Goal: Task Accomplishment & Management: Manage account settings

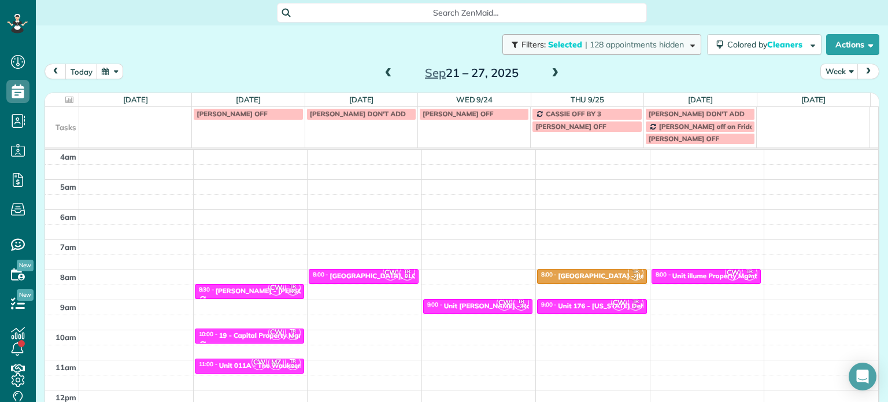
scroll to position [90, 0]
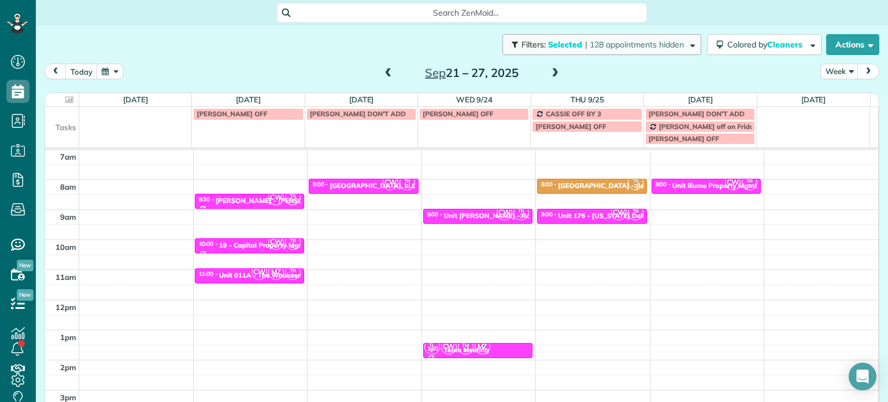
click at [555, 35] on button "Filters: Selected | 128 appointments hidden" at bounding box center [601, 44] width 199 height 21
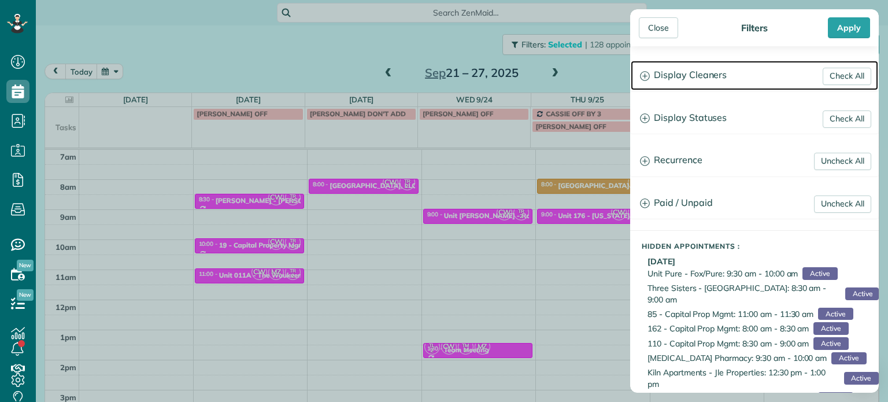
click at [716, 85] on h3 "Display Cleaners" at bounding box center [754, 75] width 247 height 29
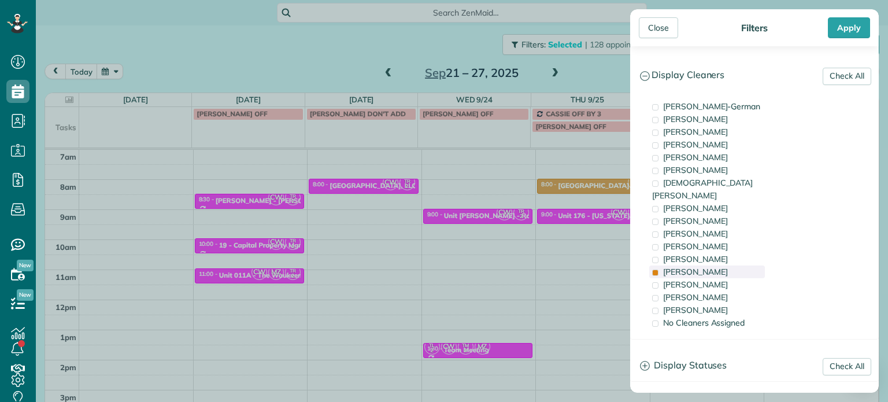
click at [709, 265] on div "[PERSON_NAME]" at bounding box center [707, 271] width 116 height 13
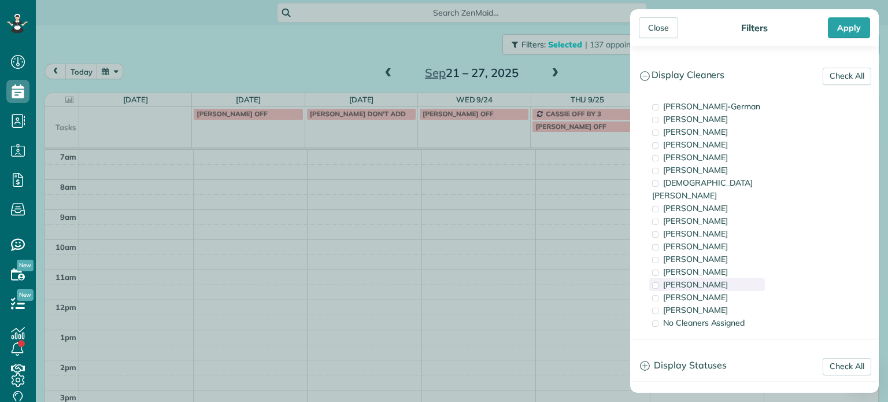
click at [711, 279] on span "[PERSON_NAME]" at bounding box center [695, 284] width 65 height 10
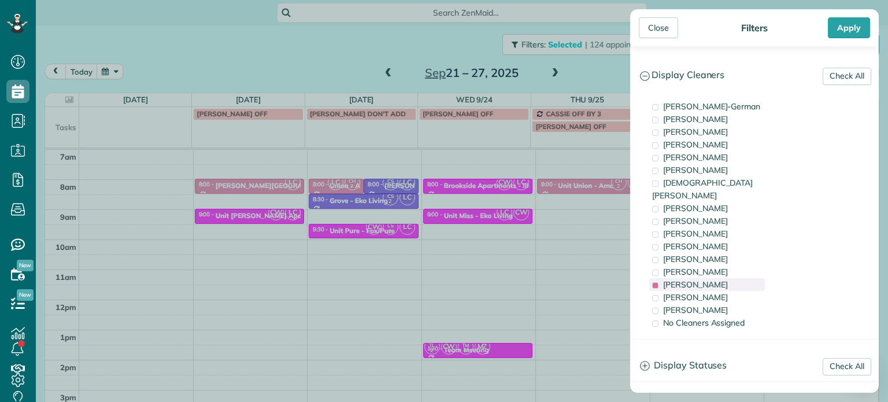
click at [711, 279] on span "[PERSON_NAME]" at bounding box center [695, 284] width 65 height 10
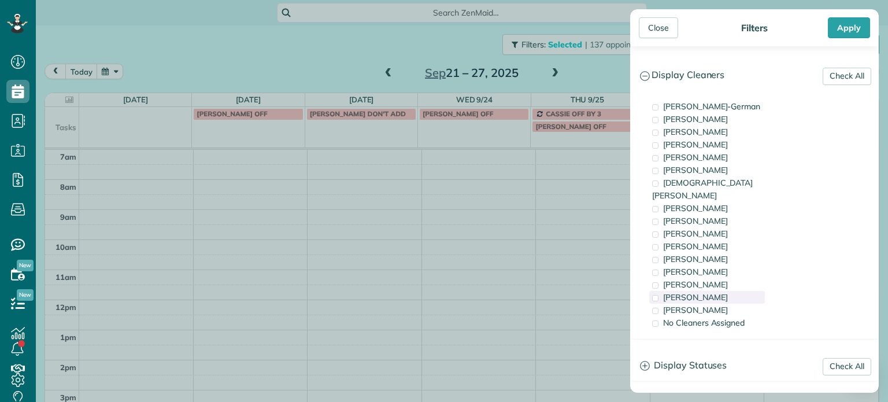
click at [712, 292] on span "[PERSON_NAME]" at bounding box center [695, 297] width 65 height 10
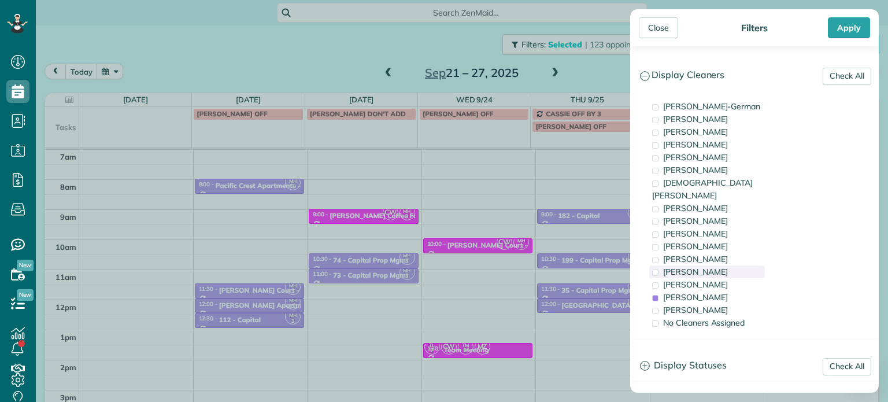
click at [710, 265] on div "[PERSON_NAME]" at bounding box center [707, 271] width 116 height 13
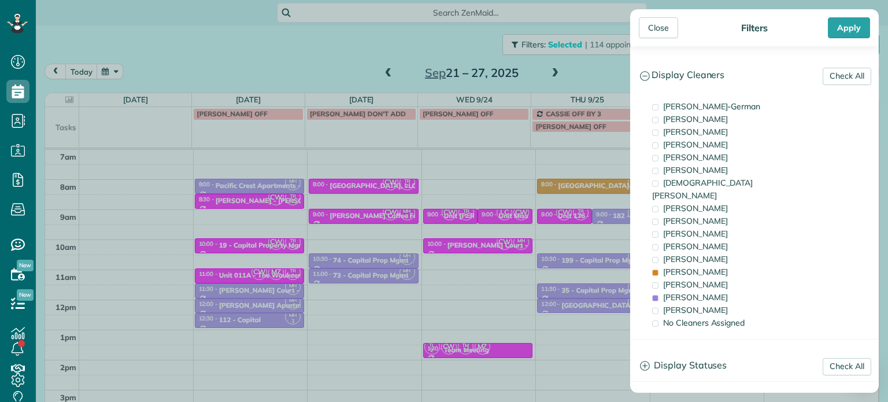
click at [514, 217] on div "Close Filters Apply Check All Display Cleaners [PERSON_NAME]-German [PERSON_NAM…" at bounding box center [444, 201] width 888 height 402
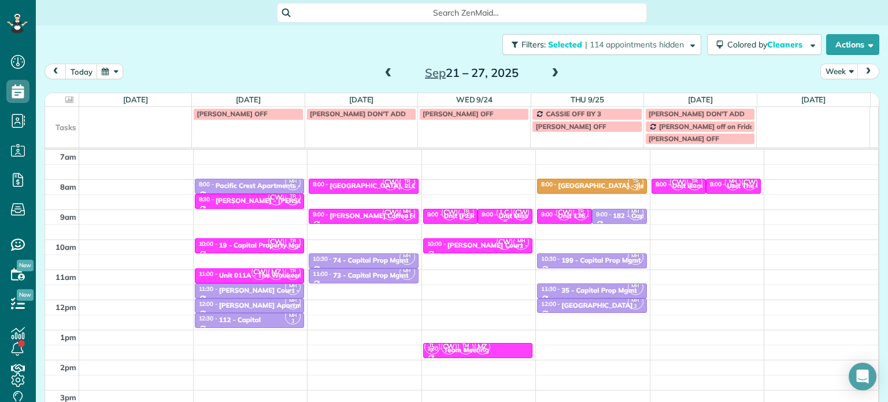
click at [513, 215] on span "CW" at bounding box center [521, 213] width 16 height 16
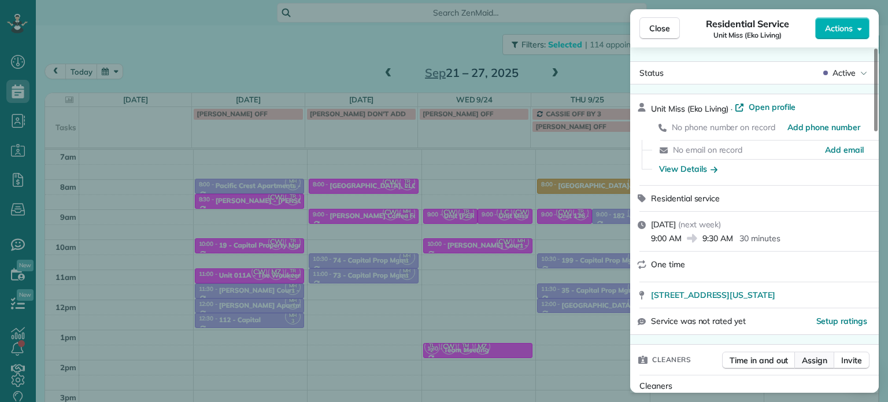
click at [816, 361] on span "Assign" at bounding box center [814, 360] width 25 height 12
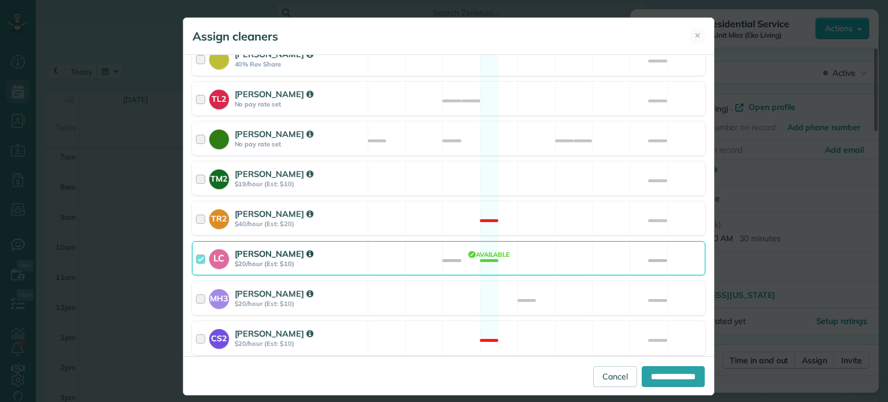
scroll to position [501, 0]
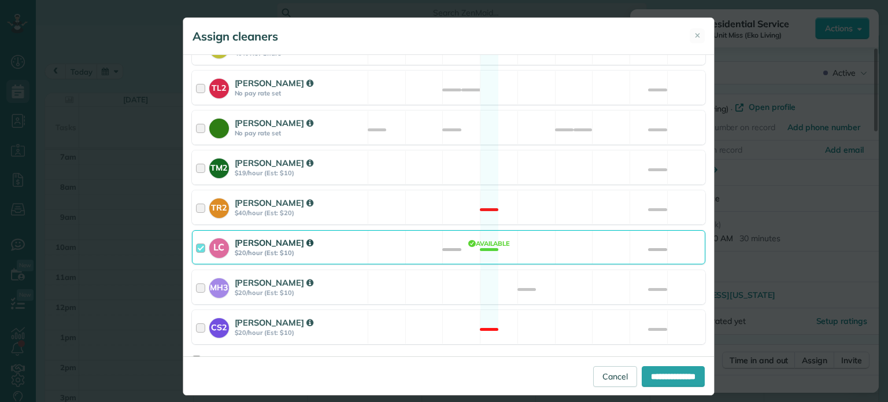
click at [558, 236] on div "LC [PERSON_NAME] $20/hour (Est: $10) Available" at bounding box center [448, 247] width 513 height 34
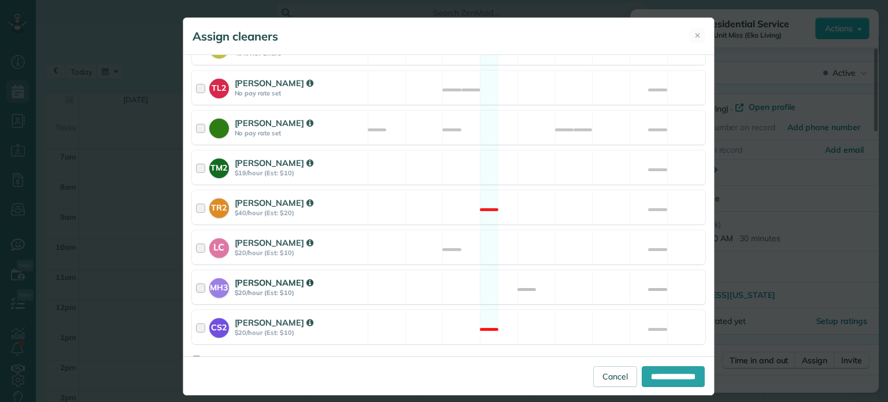
click at [558, 279] on div "MH3 [PERSON_NAME] $20/hour (Est: $10) Available" at bounding box center [448, 287] width 513 height 34
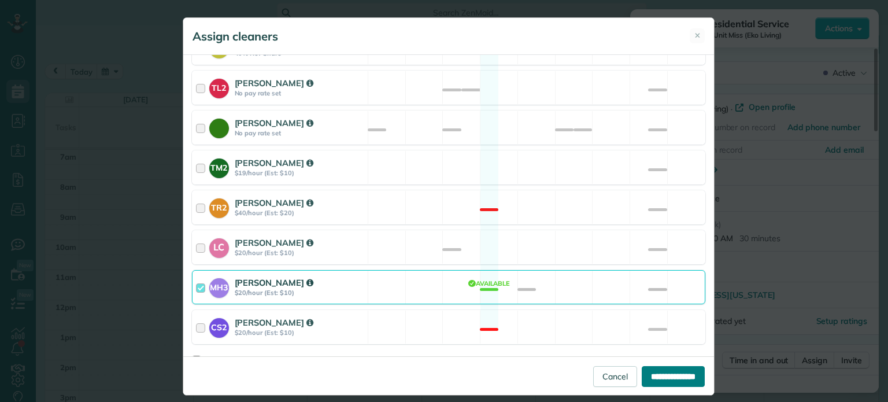
click at [642, 373] on input "**********" at bounding box center [673, 376] width 63 height 21
type input "**********"
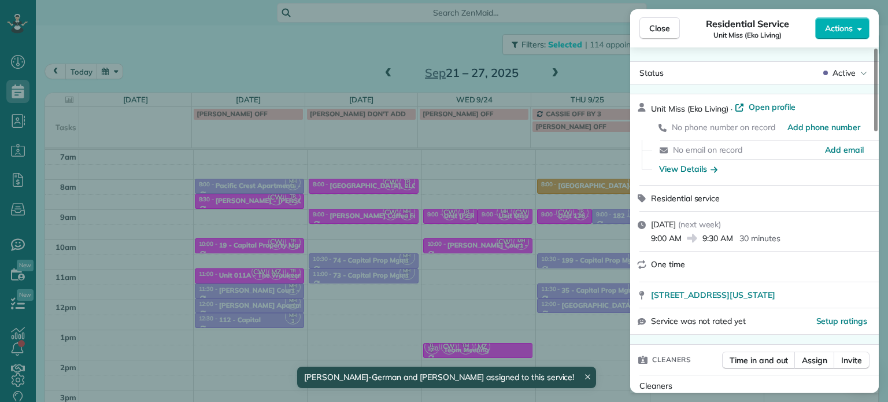
click at [592, 70] on div "Close Residential Service Unit Miss (Eko Living) Actions Status Active Unit Mis…" at bounding box center [444, 201] width 888 height 402
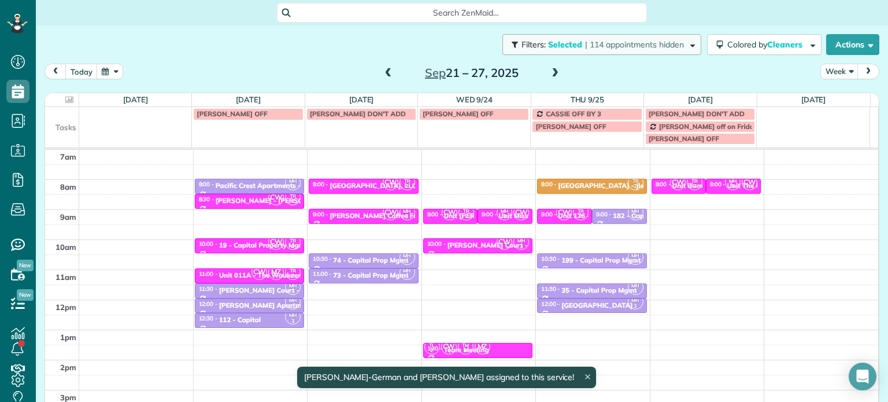
click at [594, 43] on span "| 114 appointments hidden" at bounding box center [634, 44] width 99 height 10
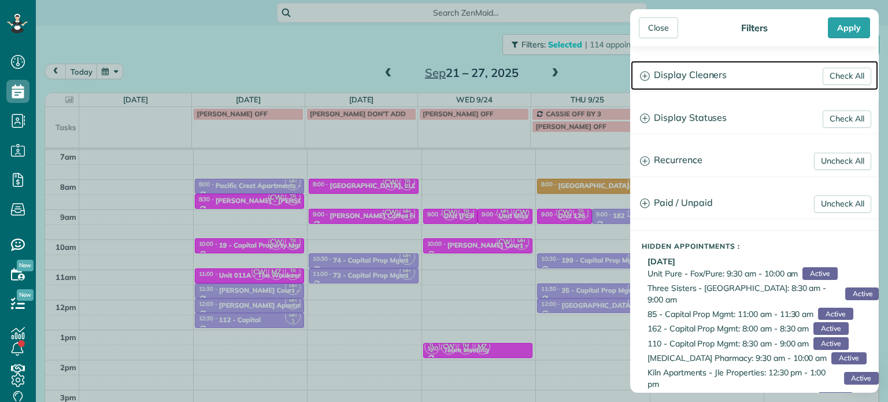
click at [696, 78] on h3 "Display Cleaners" at bounding box center [754, 75] width 247 height 29
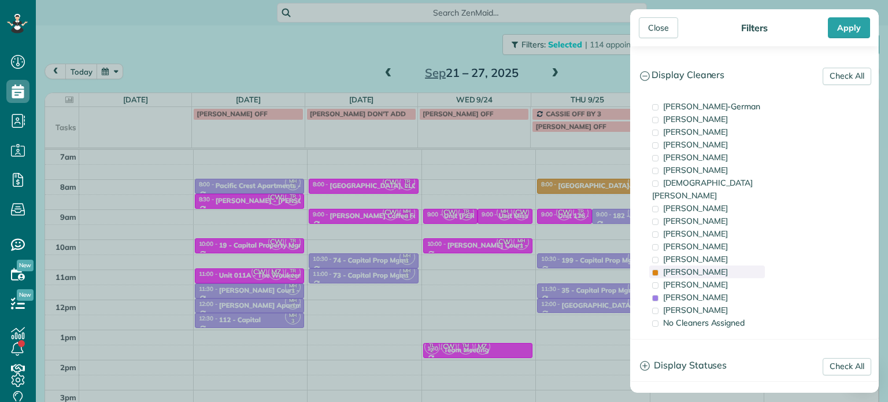
click at [677, 266] on span "[PERSON_NAME]" at bounding box center [695, 271] width 65 height 10
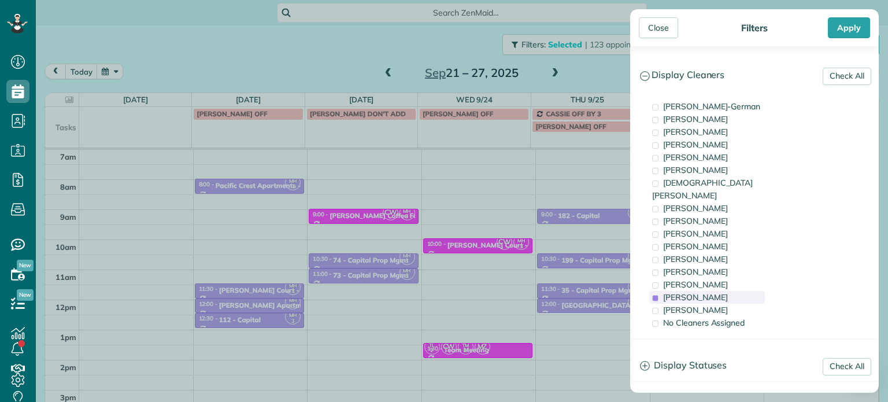
click at [684, 292] on span "[PERSON_NAME]" at bounding box center [695, 297] width 65 height 10
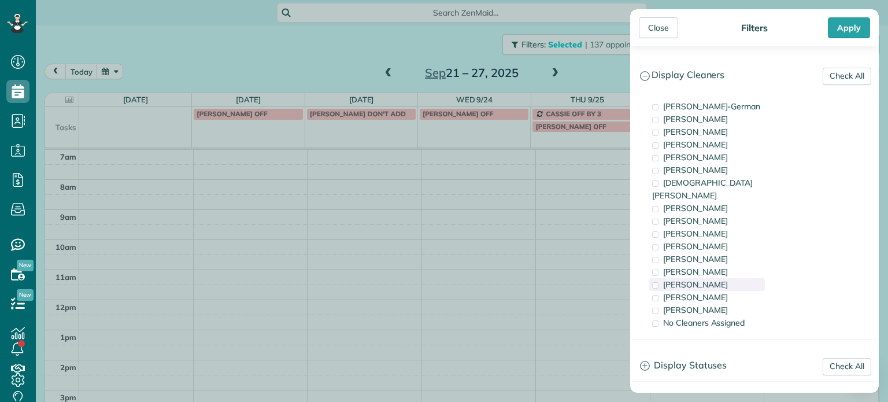
click at [691, 279] on span "[PERSON_NAME]" at bounding box center [695, 284] width 65 height 10
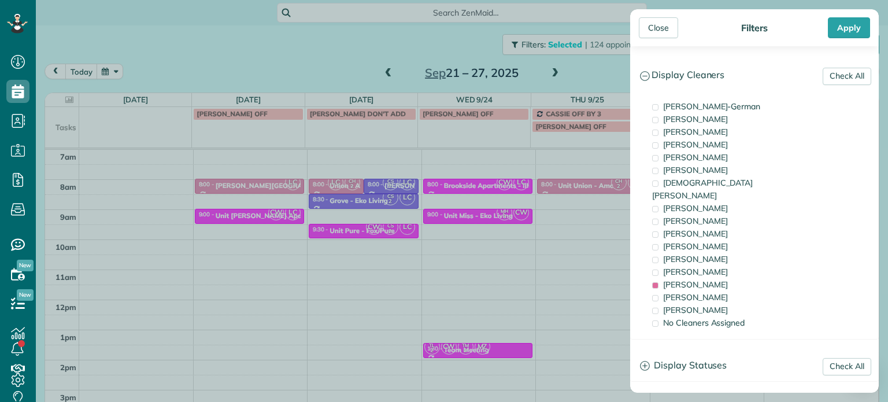
click at [516, 223] on div "Close Filters Apply Check All Display Cleaners [PERSON_NAME]-German [PERSON_NAM…" at bounding box center [444, 201] width 888 height 402
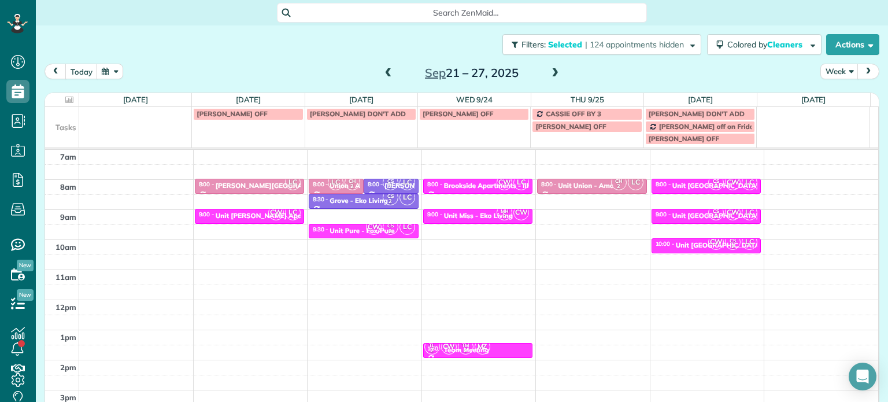
click at [550, 76] on span at bounding box center [555, 73] width 13 height 10
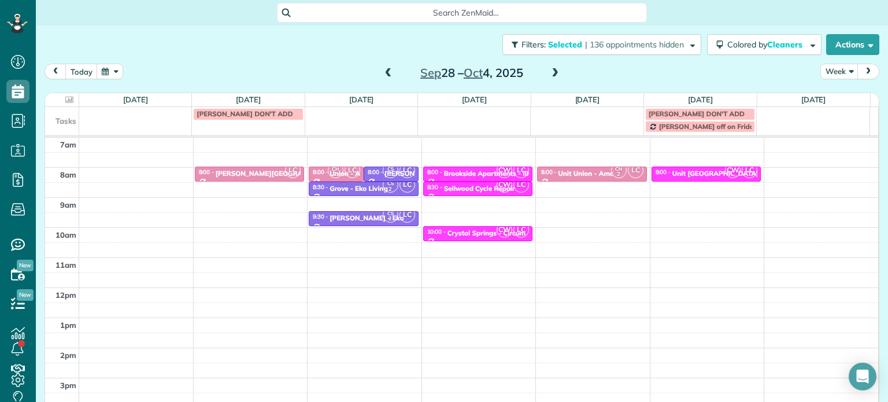
click at [384, 74] on span at bounding box center [388, 73] width 13 height 10
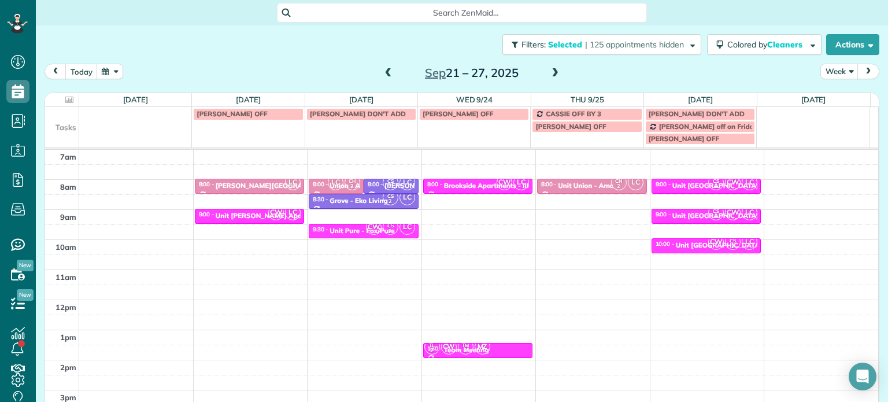
click at [474, 212] on div "4am 5am 6am 7am 8am 9am 10am 11am 12pm 1pm 2pm 3pm 4pm 5pm LC 8:00 - 8:30 [PERS…" at bounding box center [461, 270] width 833 height 420
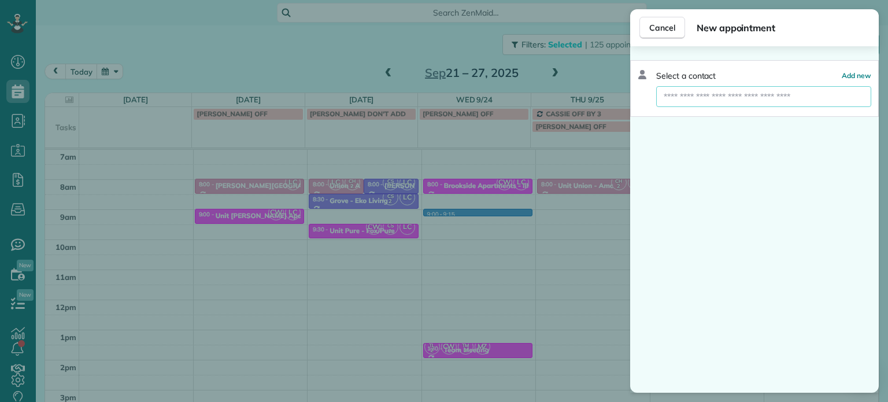
click at [701, 99] on input "text" at bounding box center [763, 96] width 215 height 21
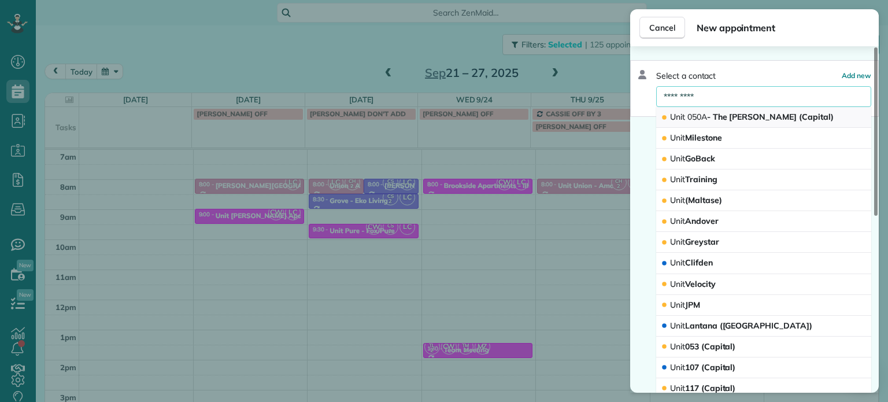
type input "*********"
click at [728, 116] on span "Unit 050A - The [PERSON_NAME] (Capital)" at bounding box center [752, 117] width 164 height 10
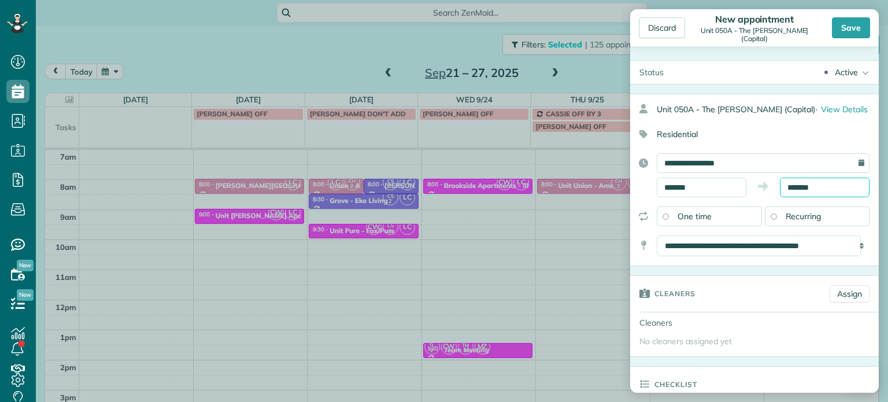
click at [796, 185] on input "*******" at bounding box center [825, 187] width 90 height 20
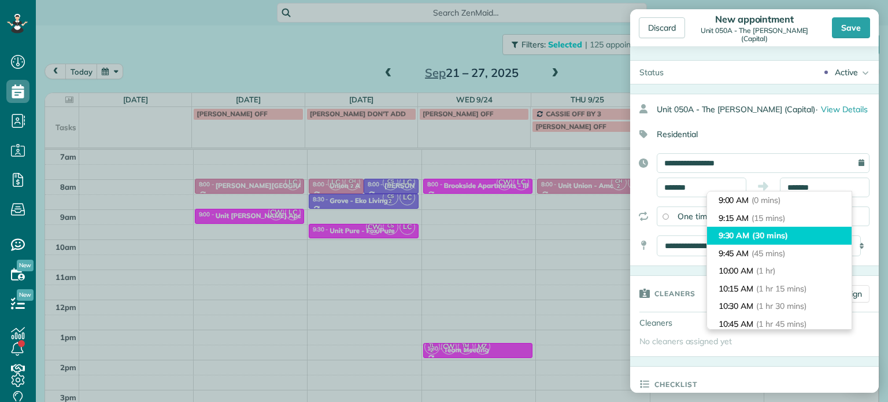
type input "*******"
click at [793, 230] on li "9:30 AM (30 mins)" at bounding box center [779, 236] width 145 height 18
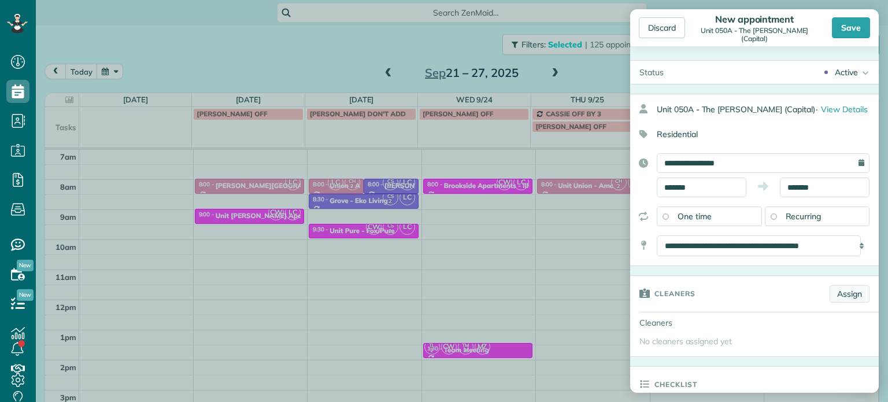
click at [835, 290] on link "Assign" at bounding box center [849, 293] width 40 height 17
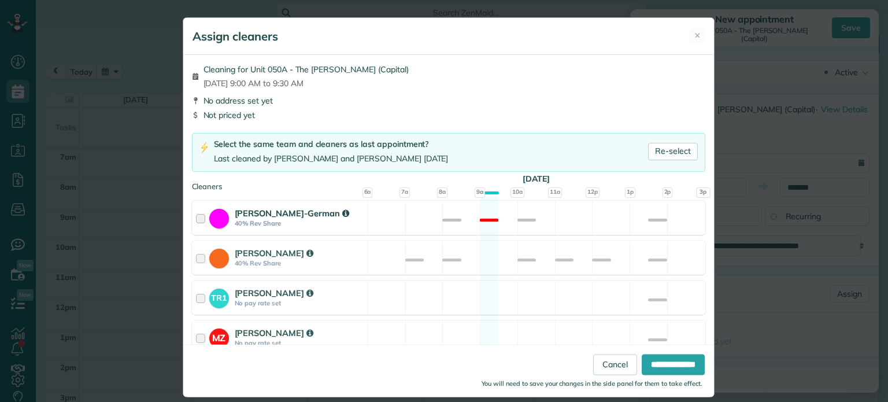
click at [576, 224] on div "[PERSON_NAME]-German 40% Rev Share Not available" at bounding box center [448, 218] width 513 height 34
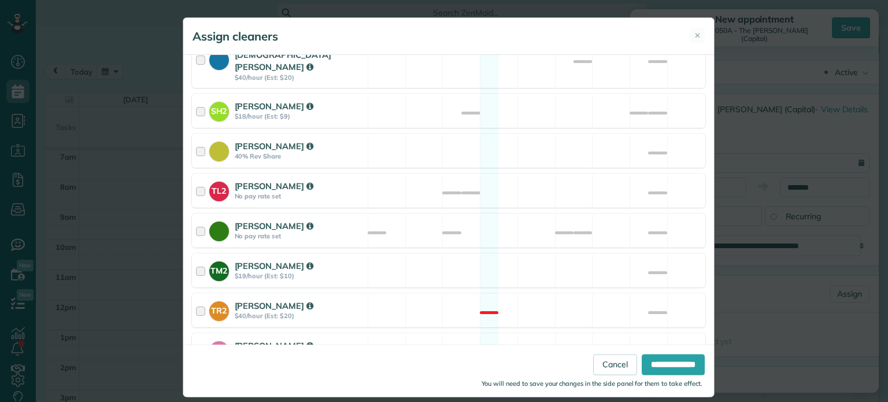
scroll to position [487, 0]
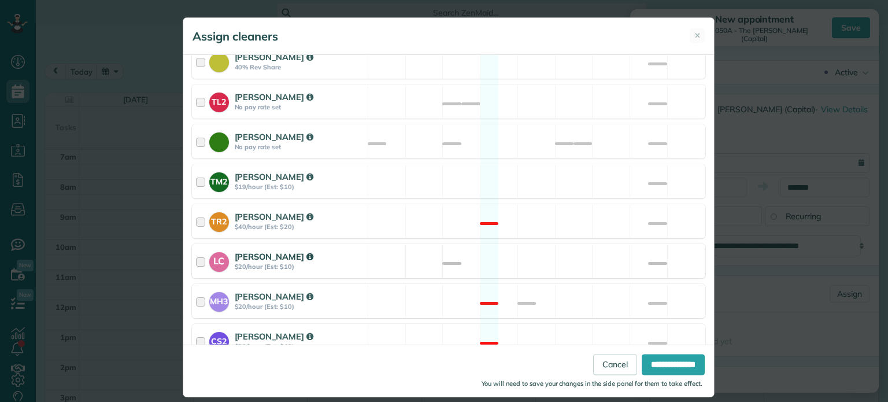
click at [575, 246] on div "LC [PERSON_NAME] $20/hour (Est: $10) Available" at bounding box center [448, 261] width 513 height 34
click at [663, 364] on input "**********" at bounding box center [673, 364] width 63 height 21
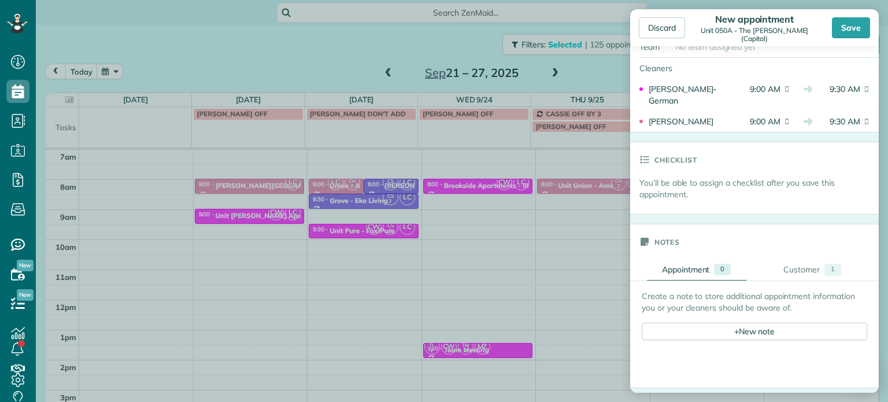
scroll to position [289, 0]
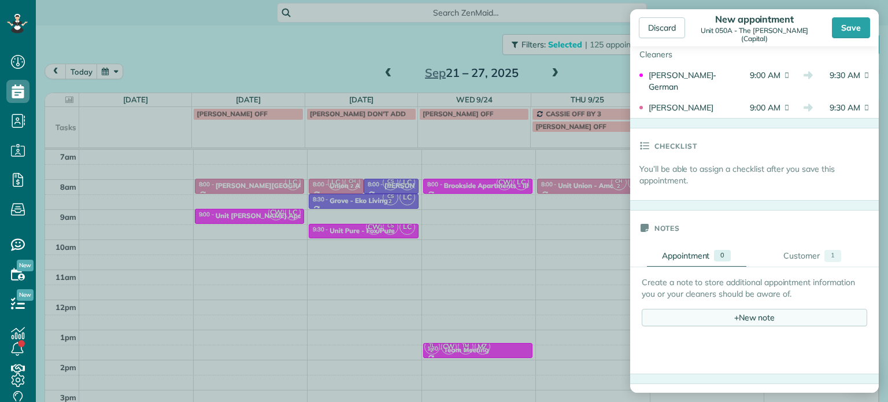
click at [779, 316] on div "+ New note" at bounding box center [754, 317] width 225 height 17
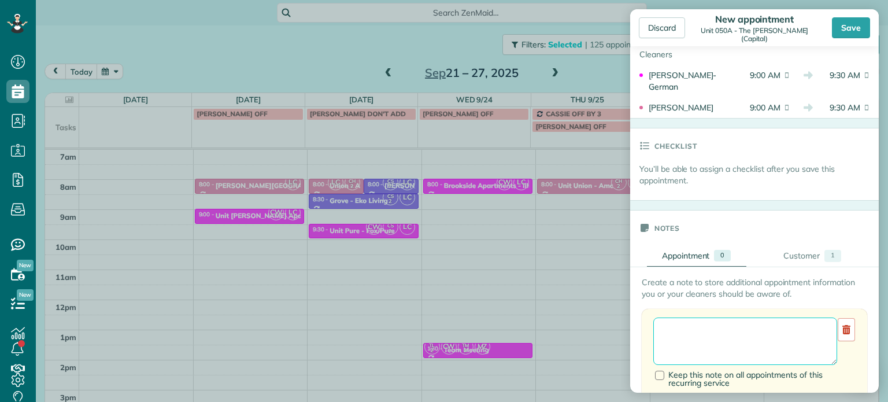
click at [782, 324] on textarea at bounding box center [745, 340] width 184 height 47
paste textarea "**********"
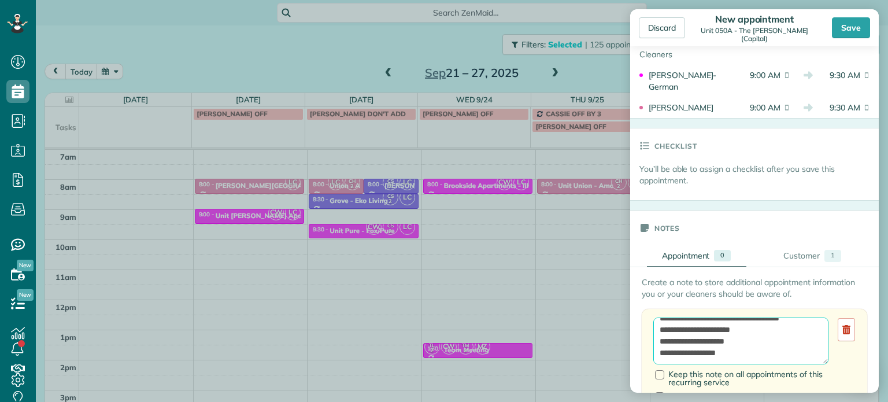
scroll to position [28, 0]
paste textarea "********"
paste textarea "**********"
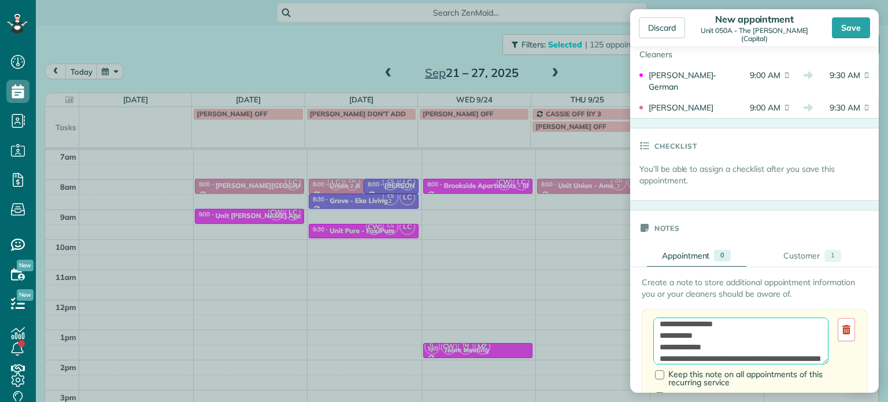
scroll to position [6, 0]
type textarea "**********"
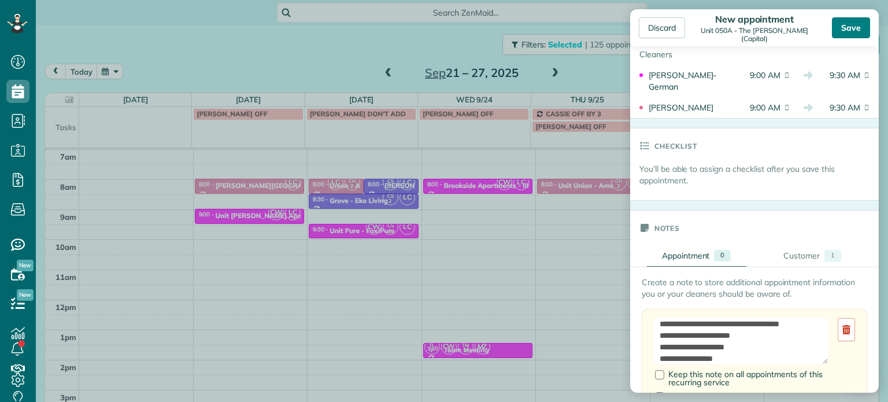
click at [867, 29] on div "Save" at bounding box center [851, 27] width 38 height 21
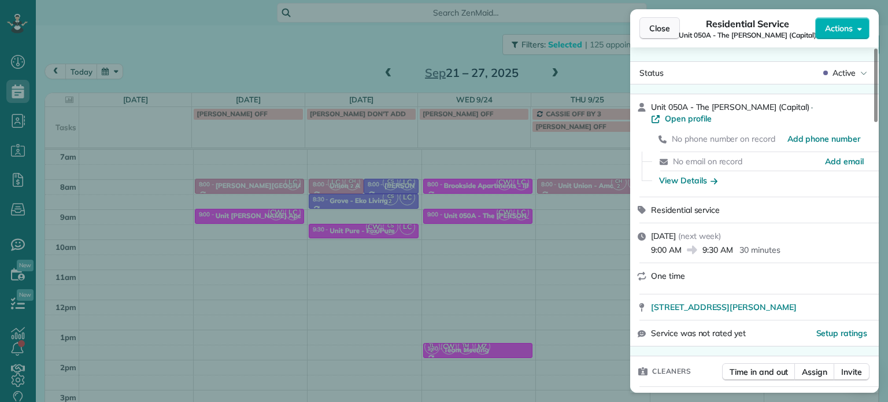
click at [670, 24] on button "Close" at bounding box center [659, 28] width 40 height 22
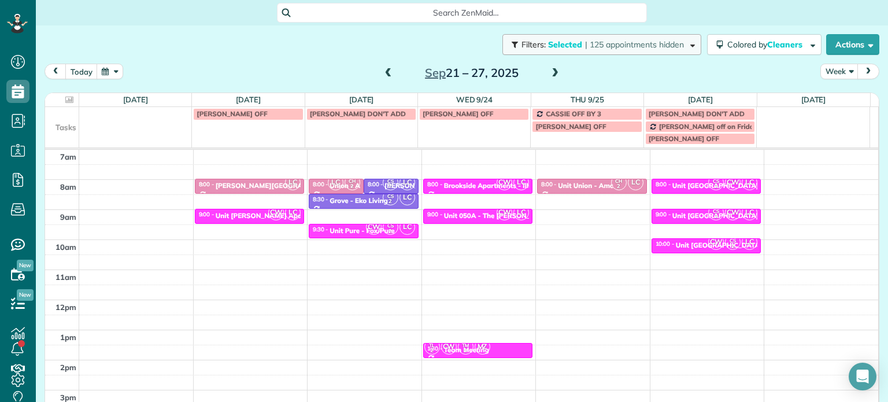
click at [563, 45] on span "Selected" at bounding box center [565, 44] width 35 height 10
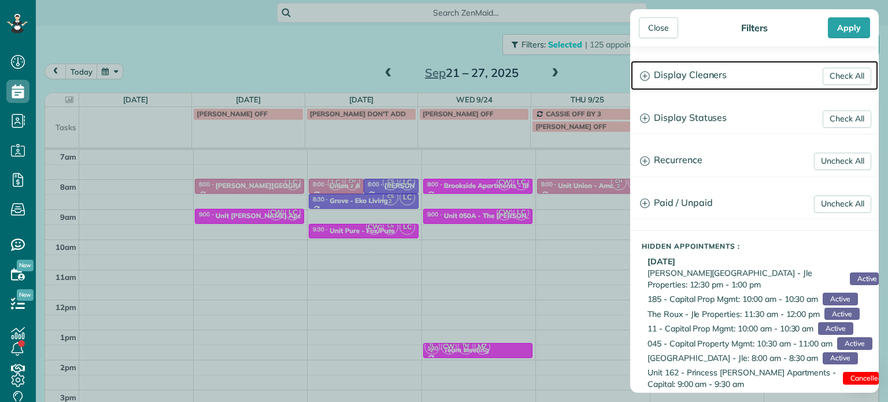
click at [714, 76] on h3 "Display Cleaners" at bounding box center [754, 75] width 247 height 29
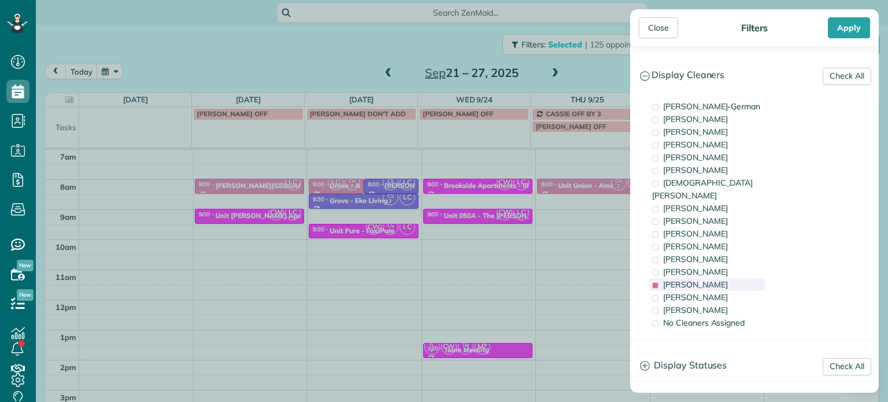
click at [717, 278] on div "[PERSON_NAME]" at bounding box center [707, 284] width 116 height 13
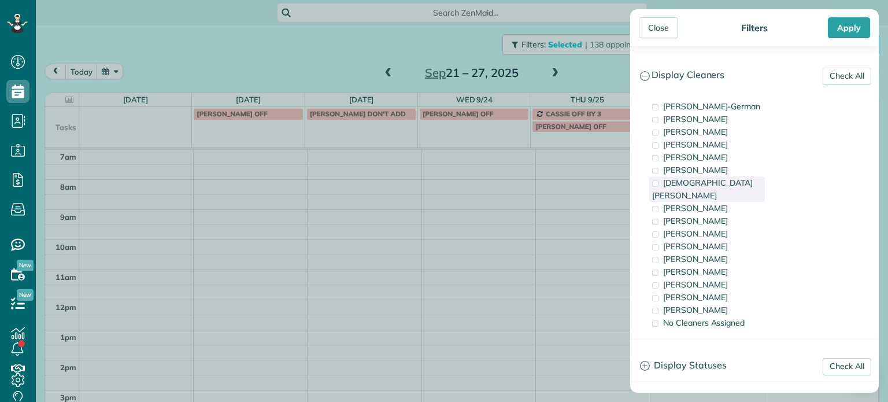
click at [718, 182] on span "[DEMOGRAPHIC_DATA][PERSON_NAME]" at bounding box center [702, 188] width 101 height 23
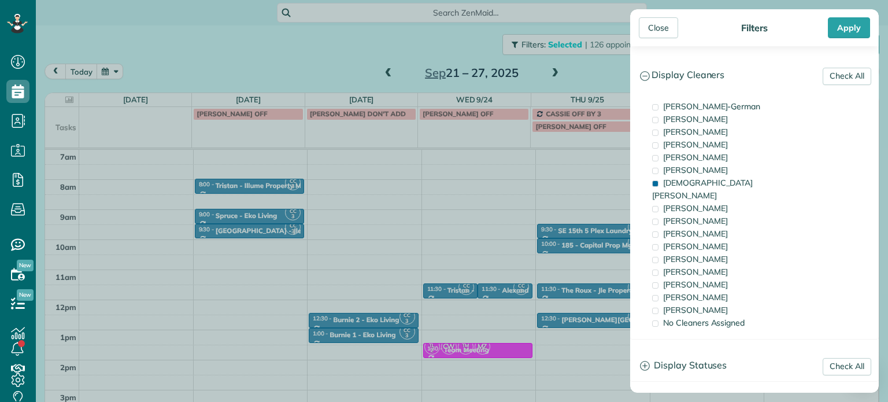
click at [331, 54] on div "Close Filters Apply Check All Display Cleaners [PERSON_NAME]-German [PERSON_NAM…" at bounding box center [444, 201] width 888 height 402
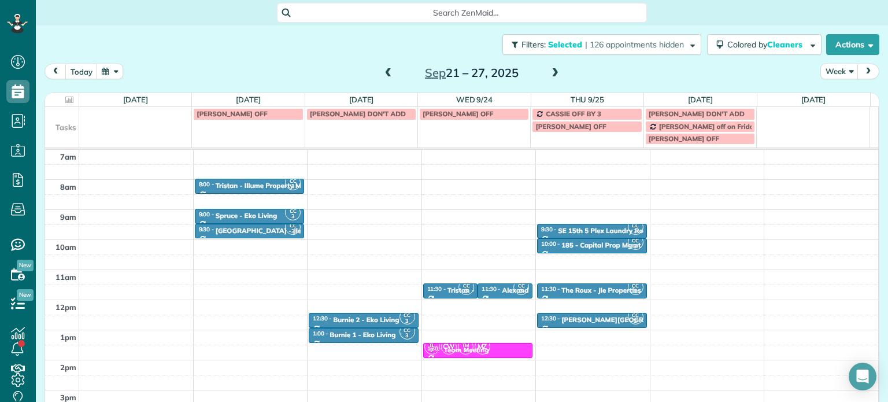
click at [385, 73] on span at bounding box center [388, 73] width 13 height 10
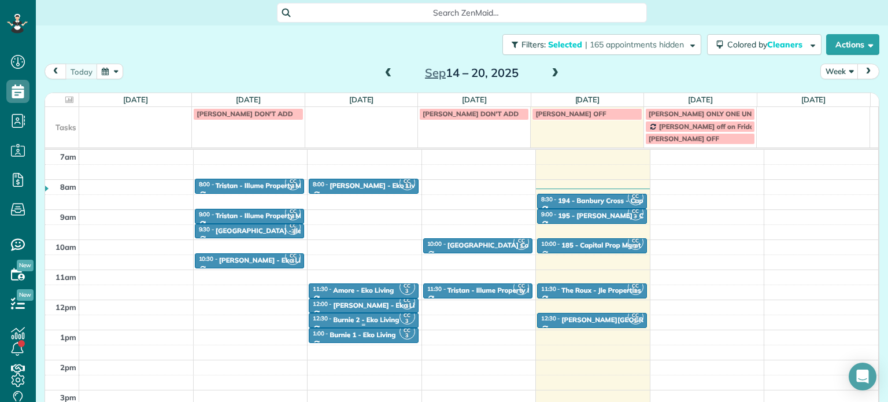
click at [363, 320] on div "Burnie 2 - Eko Living" at bounding box center [366, 320] width 66 height 8
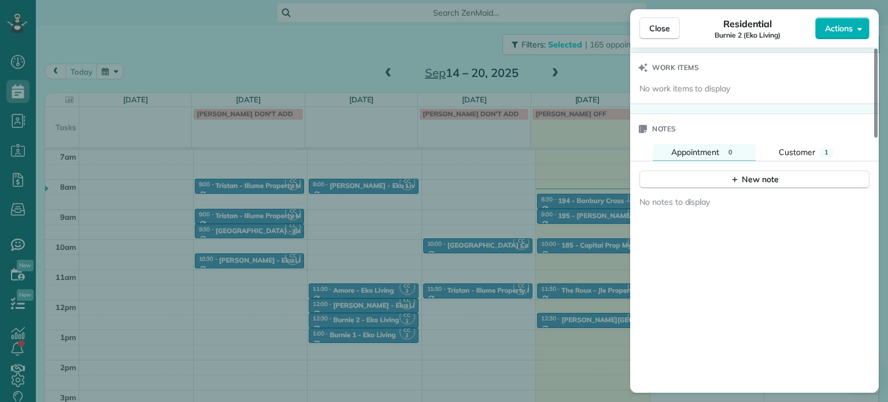
scroll to position [871, 0]
click at [810, 150] on span "Customer" at bounding box center [797, 150] width 36 height 10
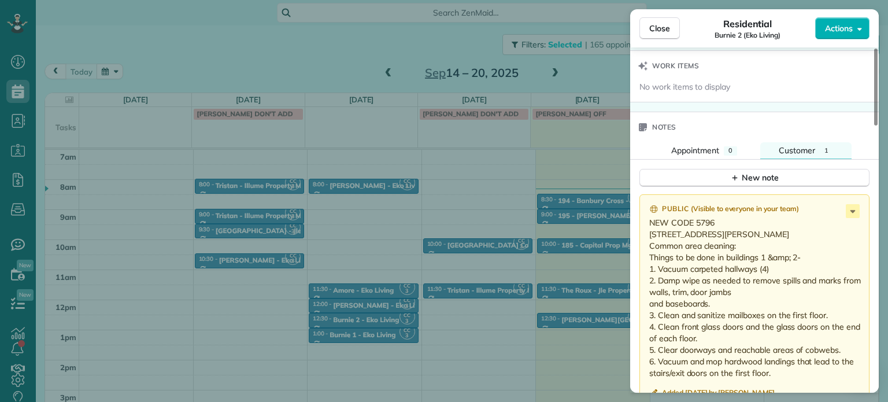
click at [425, 309] on div "Close Residential Burnie 2 (Eko Living) Actions Status Active Burnie 2 (Eko Liv…" at bounding box center [444, 201] width 888 height 402
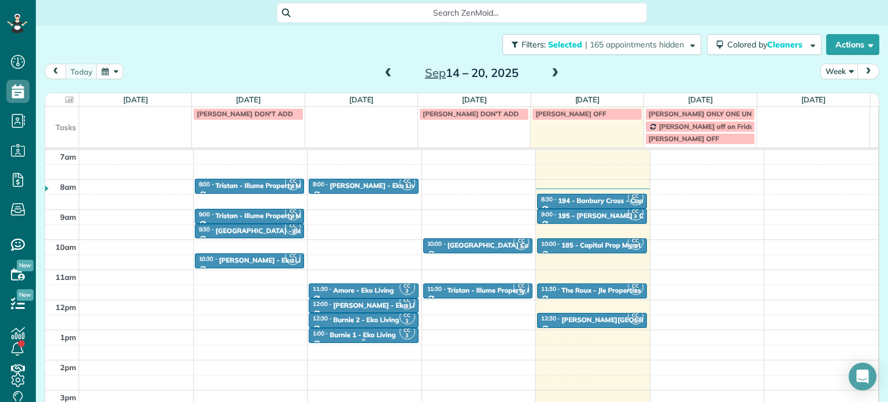
click at [346, 335] on div "Burnie 1 - Eko Living" at bounding box center [362, 335] width 66 height 8
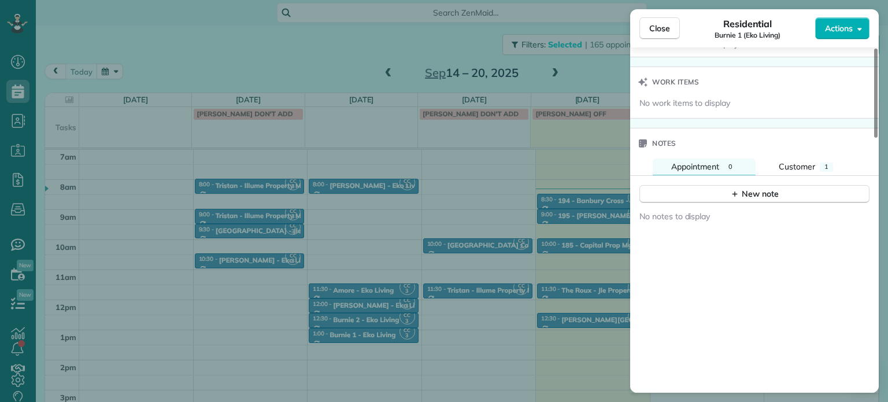
scroll to position [868, 0]
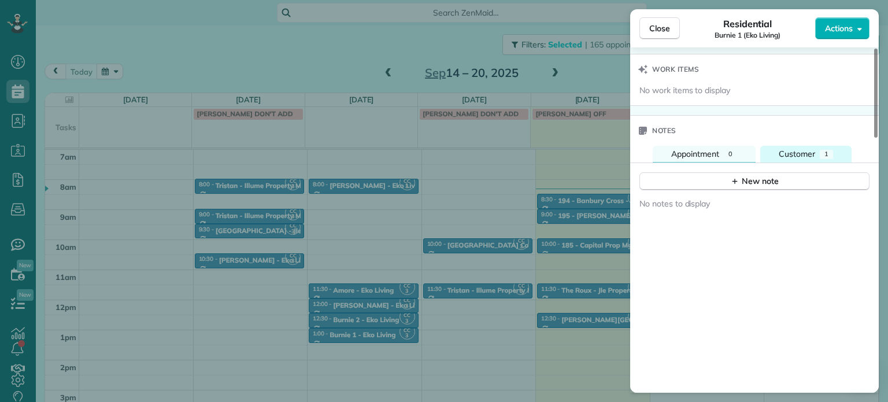
click at [821, 155] on div "1" at bounding box center [826, 154] width 13 height 9
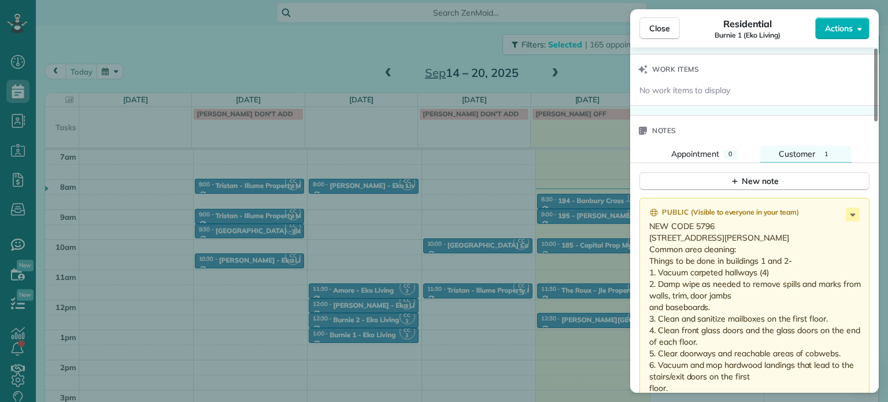
click at [243, 53] on div "Close Residential Burnie 1 (Eko Living) Actions Status Active Burnie 1 (Eko Liv…" at bounding box center [444, 201] width 888 height 402
